Goal: Task Accomplishment & Management: Use online tool/utility

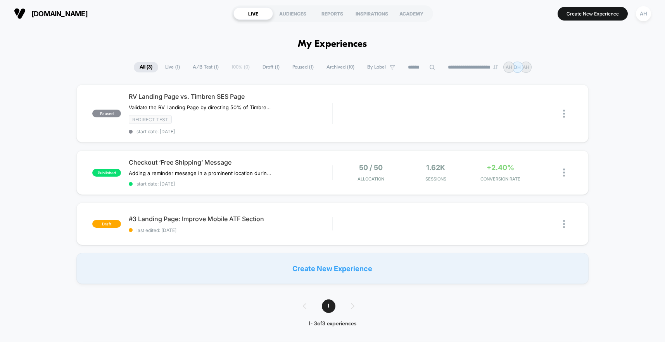
click at [286, 24] on div "[DOMAIN_NAME] LIVE AUDIENCES REPORTS INSPIRATIONS ACADEMY Create New Experience…" at bounding box center [332, 13] width 665 height 27
click at [59, 12] on span "[DOMAIN_NAME]" at bounding box center [59, 14] width 56 height 8
click at [642, 15] on div "AH" at bounding box center [642, 13] width 15 height 15
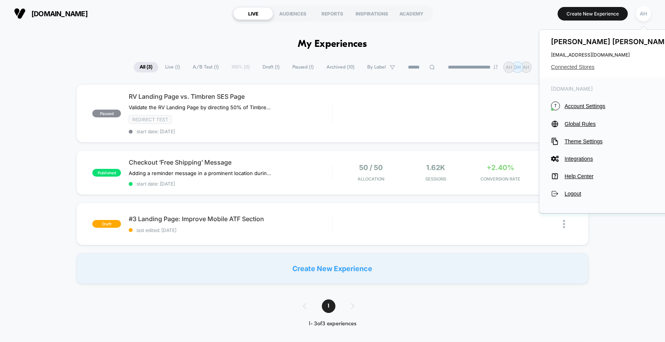
click at [580, 67] on span "Connected Stores" at bounding box center [612, 67] width 122 height 6
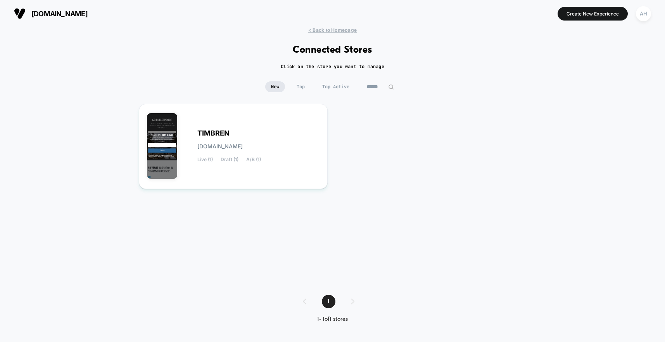
click at [436, 143] on div "TIMBREN [DOMAIN_NAME] Live (1) Draft (1) A/B (1)" at bounding box center [332, 192] width 387 height 176
click at [256, 128] on div "TIMBREN [DOMAIN_NAME] Live (1) Draft (1) A/B (1)" at bounding box center [233, 146] width 173 height 69
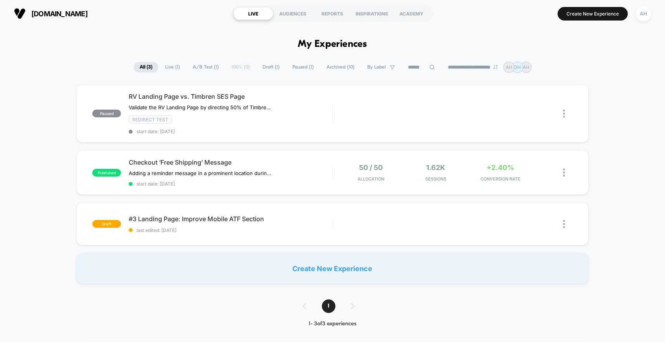
click at [653, 13] on button "AH" at bounding box center [643, 14] width 20 height 16
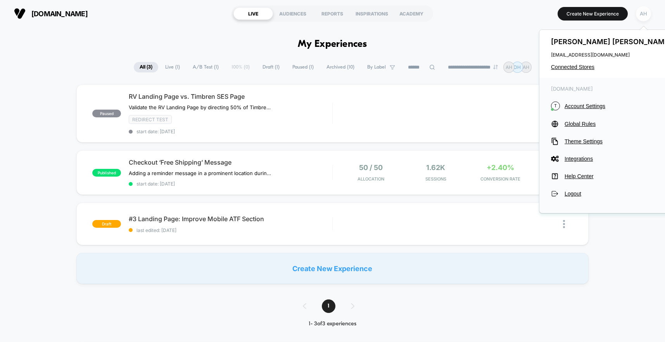
click at [646, 14] on div "AH" at bounding box center [642, 13] width 15 height 15
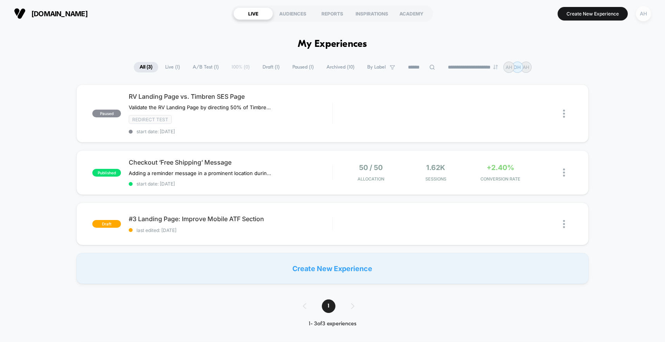
click at [646, 14] on div "AH" at bounding box center [642, 13] width 15 height 15
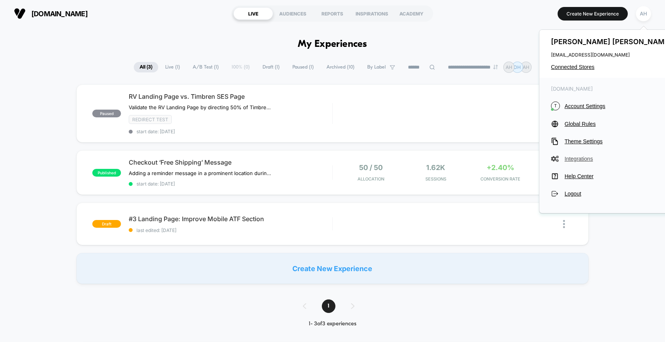
click at [580, 158] on span "Integrations" at bounding box center [618, 159] width 109 height 6
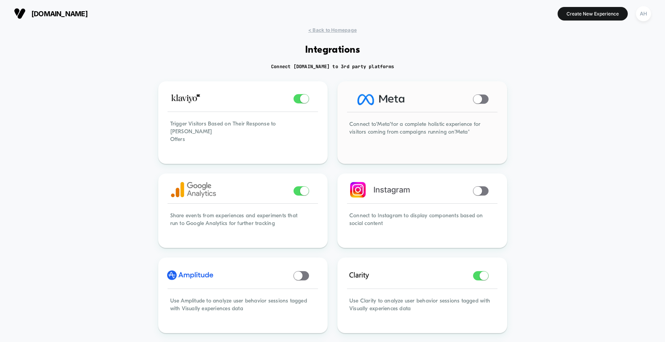
click at [482, 95] on span at bounding box center [480, 99] width 15 height 9
click at [477, 187] on span at bounding box center [477, 191] width 9 height 9
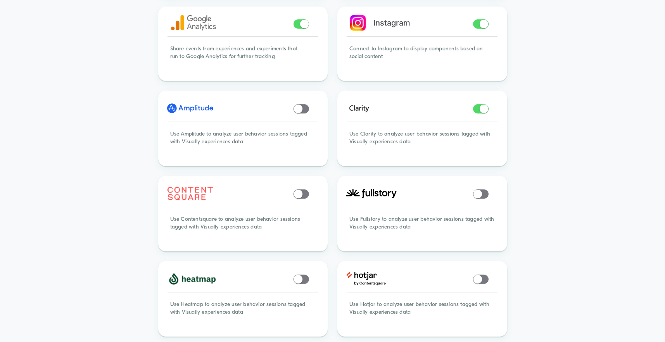
scroll to position [171, 0]
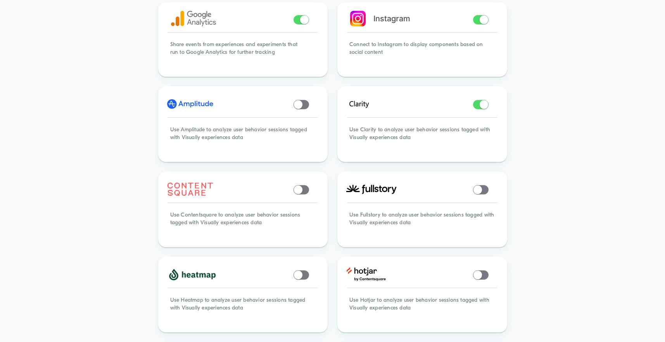
click at [545, 110] on div "< Back to Homepage Integrations Connect [DOMAIN_NAME] to 3rd party platforms Tr…" at bounding box center [332, 314] width 665 height 917
